Goal: Task Accomplishment & Management: Use online tool/utility

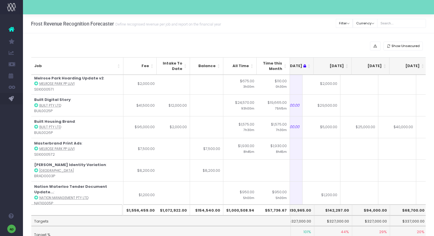
scroll to position [0, 103]
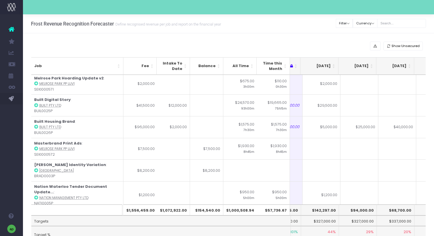
type input "6000"
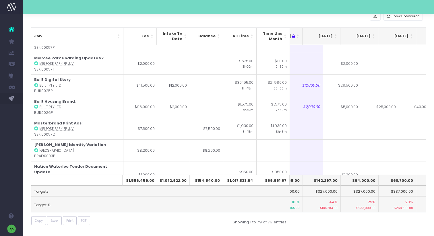
scroll to position [0, 82]
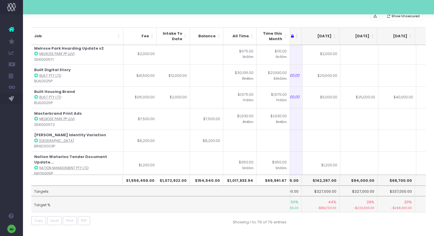
type input "6000"
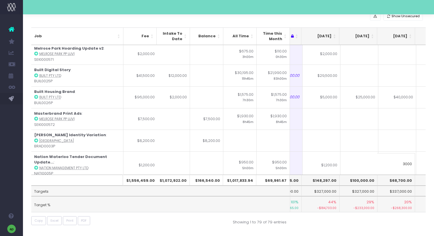
type input "3000"
type input "15000"
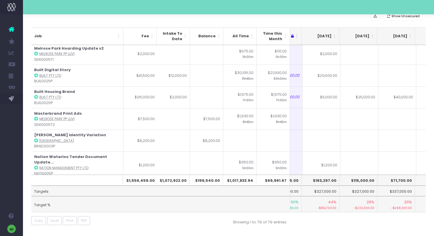
type input "10000"
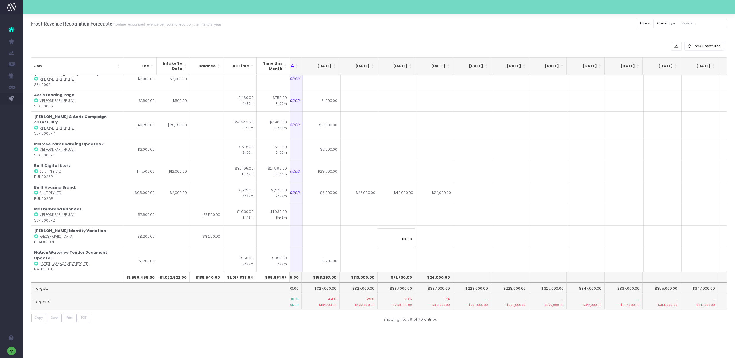
click at [103, 236] on strong "[PERSON_NAME] BTS Campaign Website and ...plate" at bounding box center [76, 337] width 84 height 11
click at [154, 236] on div "Frost Revenue Recognition Forecaster Define recognised revenue per job and repo…" at bounding box center [379, 186] width 712 height 344
click at [327, 236] on td at bounding box center [322, 315] width 38 height 27
type input "1"
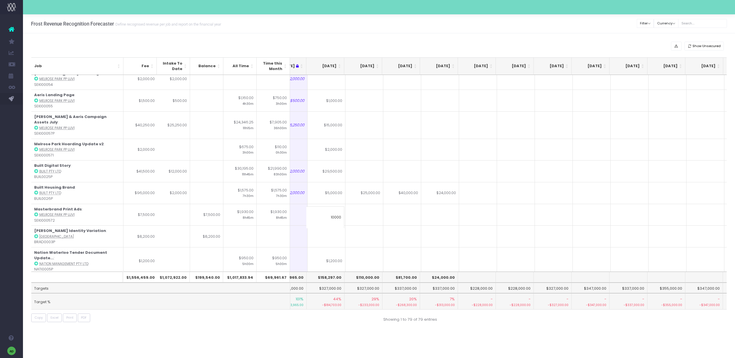
type input "10000"
click at [361, 236] on td at bounding box center [365, 315] width 38 height 27
click at [333, 236] on td "$10,000.00" at bounding box center [327, 315] width 38 height 27
type input "15000"
click at [360, 236] on td at bounding box center [365, 315] width 38 height 27
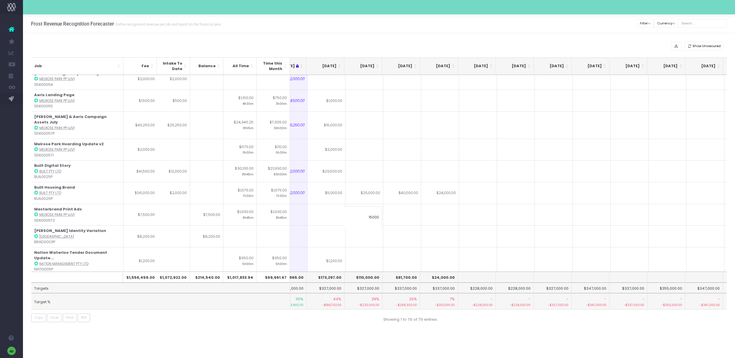
type input "15000"
click at [386, 236] on td at bounding box center [402, 315] width 38 height 27
type input "9000"
click at [349, 236] on td at bounding box center [365, 288] width 38 height 27
click at [330, 236] on td at bounding box center [327, 288] width 38 height 27
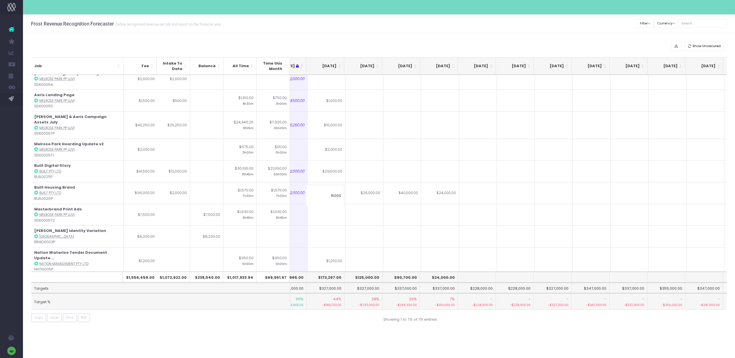
type input "15000"
click at [367, 236] on td at bounding box center [365, 288] width 38 height 27
click at [378, 199] on input "11000" at bounding box center [363, 196] width 38 height 22
type input "11000"
click at [403, 236] on td at bounding box center [402, 288] width 38 height 27
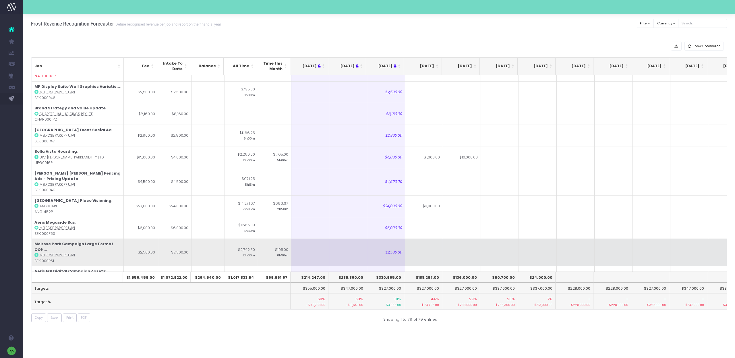
scroll to position [1528, 0]
